Goal: Task Accomplishment & Management: Use online tool/utility

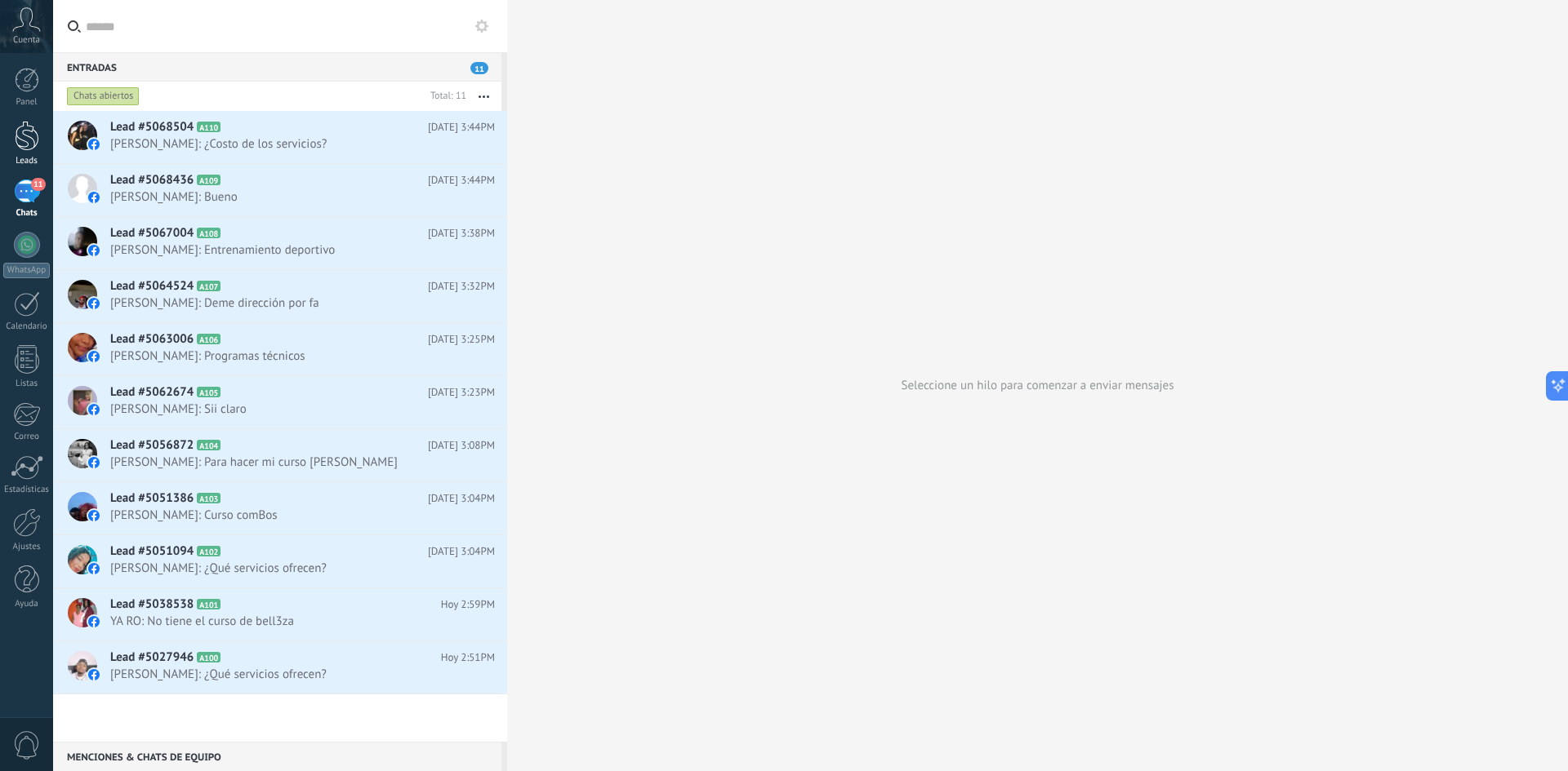
click at [42, 131] on link "Leads" at bounding box center [26, 143] width 53 height 46
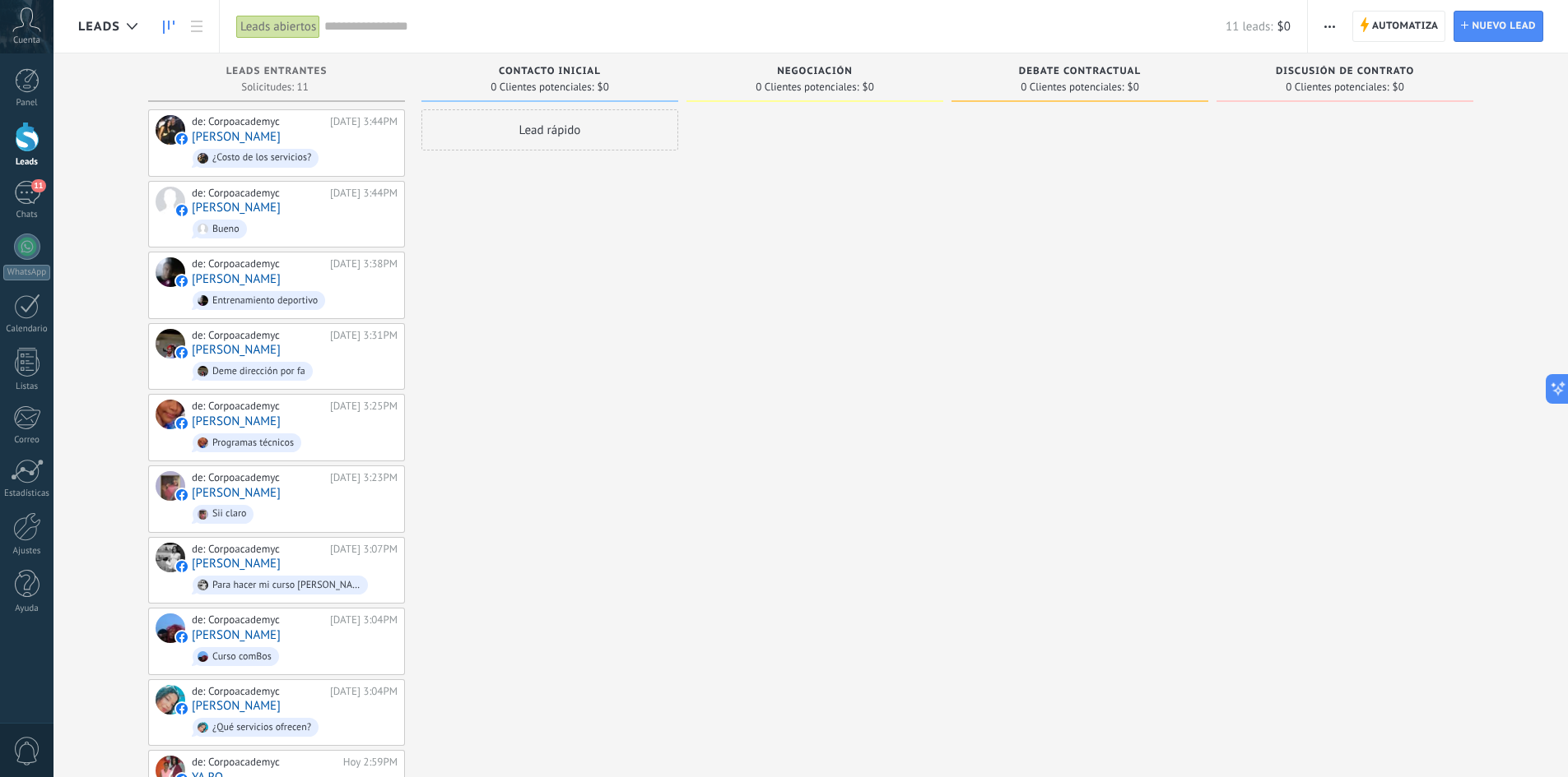
drag, startPoint x: 530, startPoint y: 367, endPoint x: 530, endPoint y: 277, distance: 90.0
click at [530, 291] on div "Lead rápido" at bounding box center [549, 499] width 257 height 779
